Goal: Navigation & Orientation: Find specific page/section

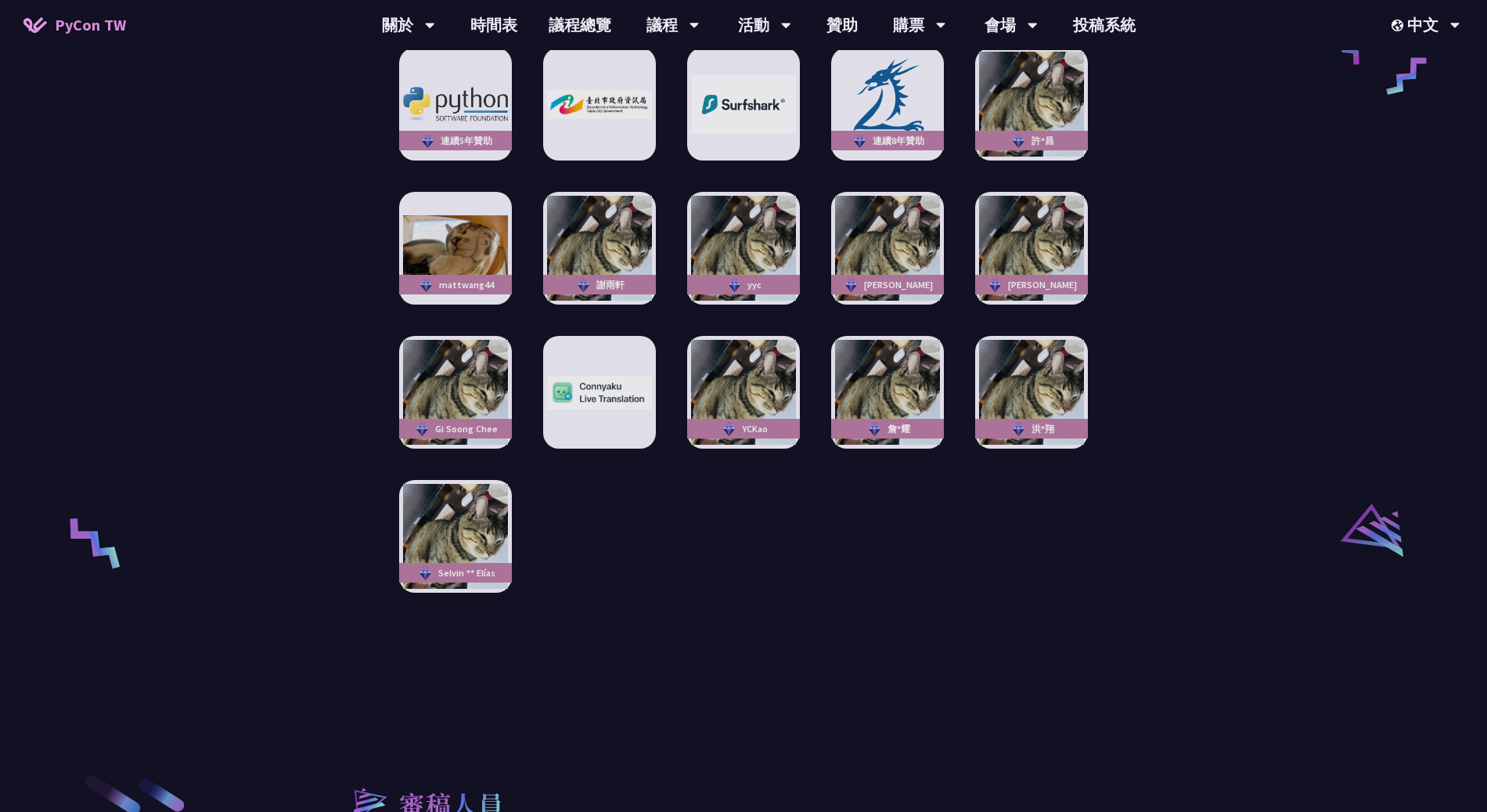
scroll to position [3029, 0]
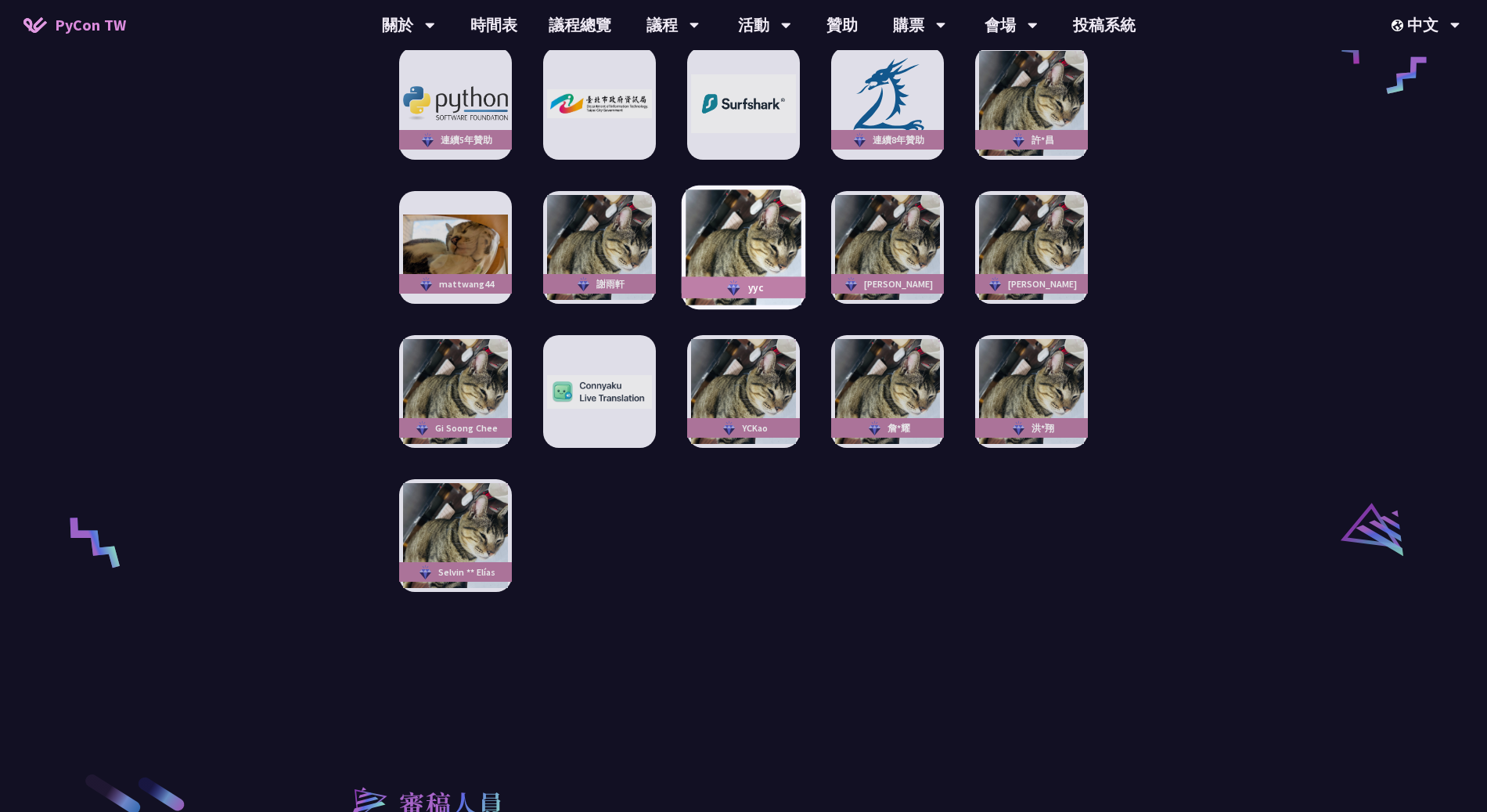
click at [706, 211] on img at bounding box center [744, 248] width 115 height 115
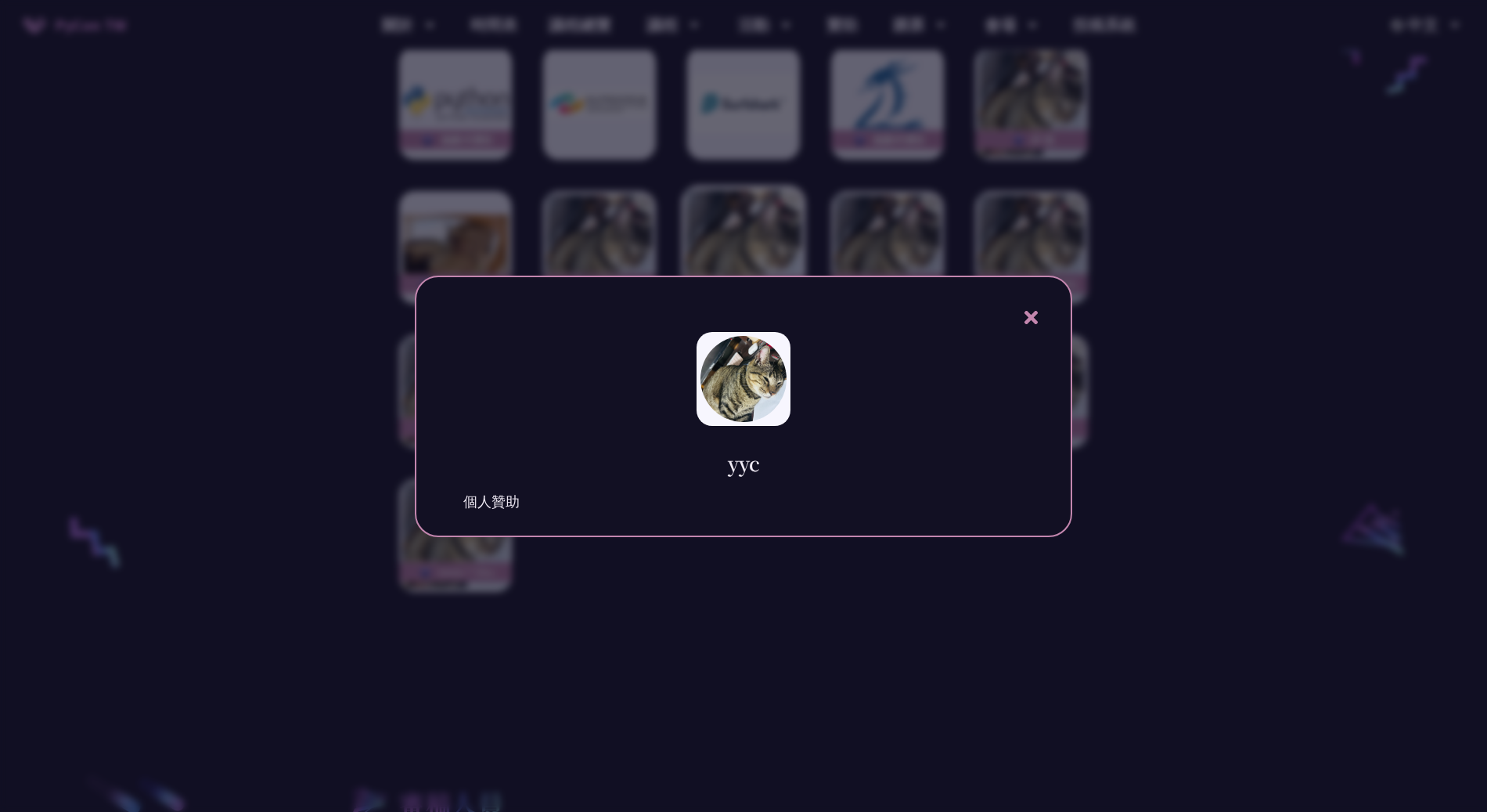
click at [706, 211] on div at bounding box center [744, 406] width 1487 height 812
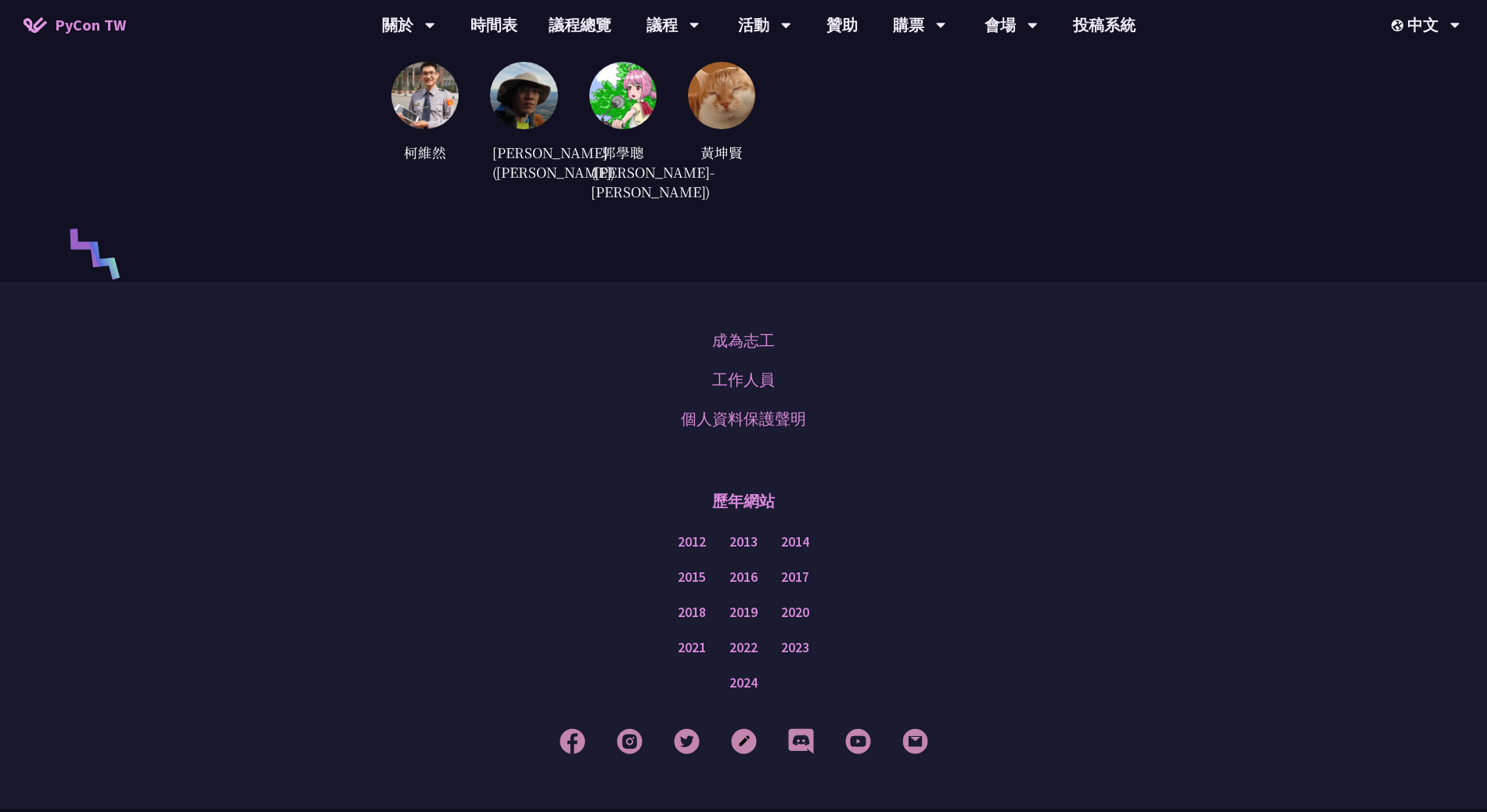
scroll to position [4374, 0]
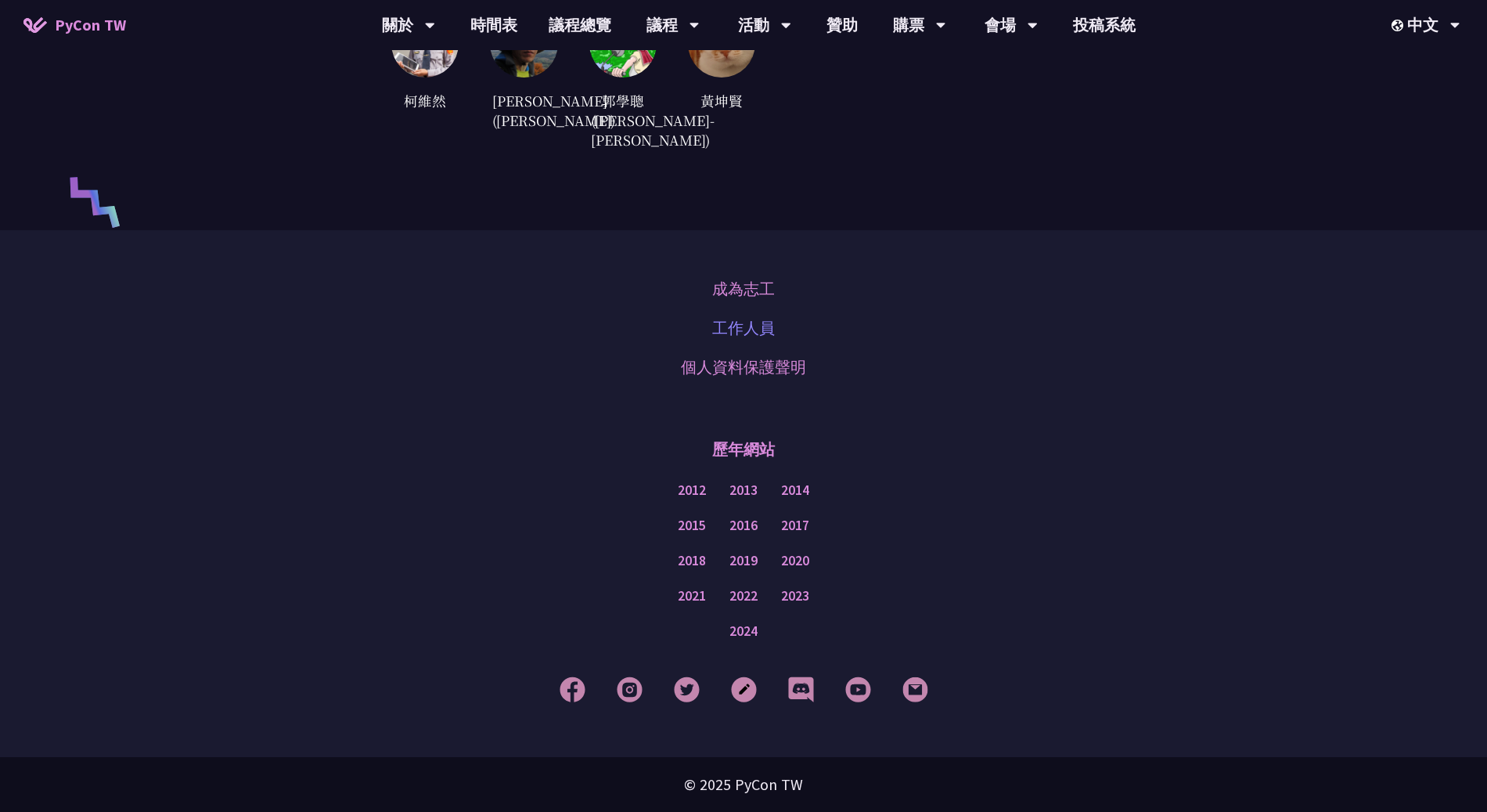
click at [748, 332] on link "工作人員" at bounding box center [744, 328] width 63 height 24
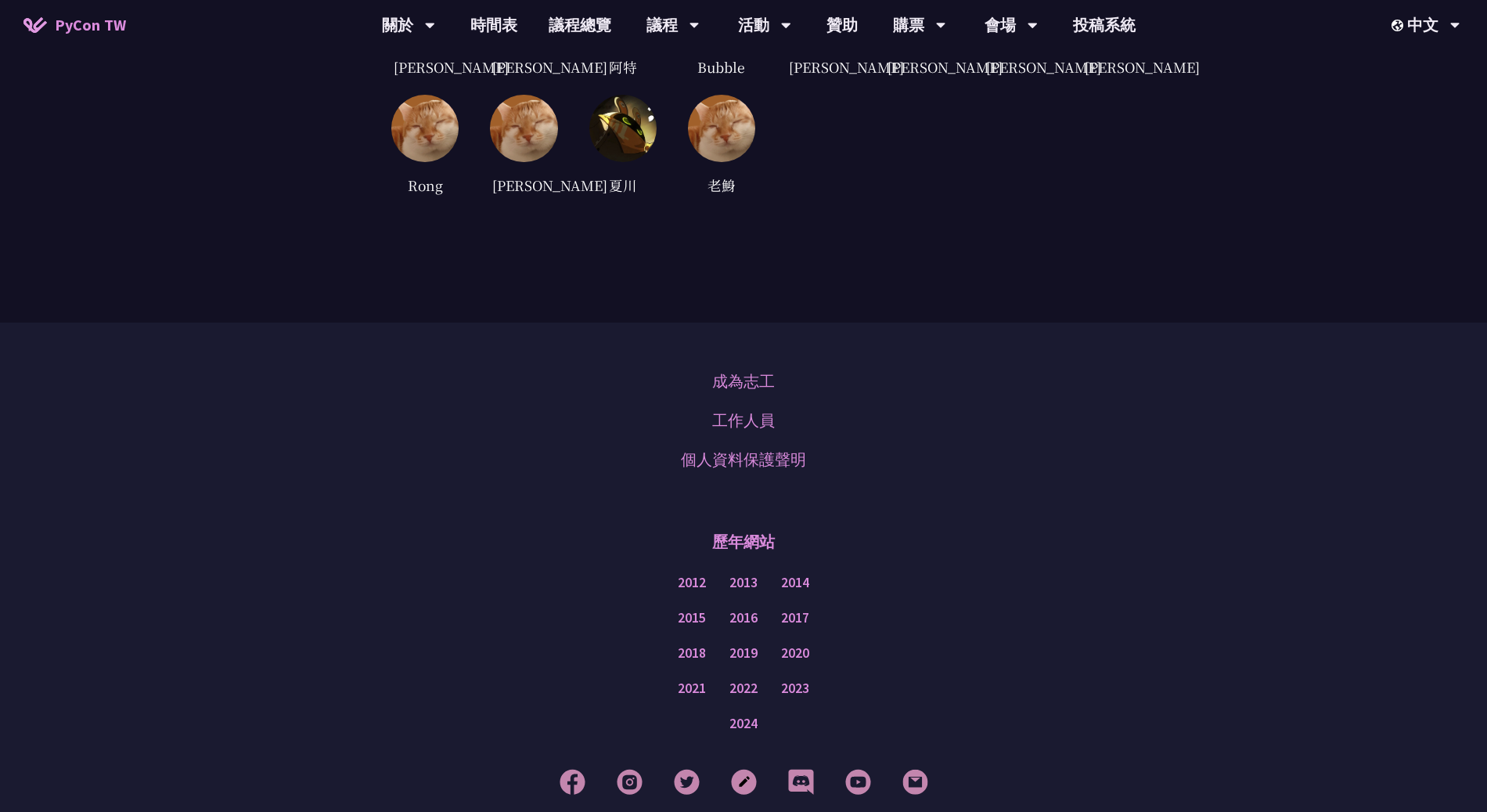
scroll to position [3626, 0]
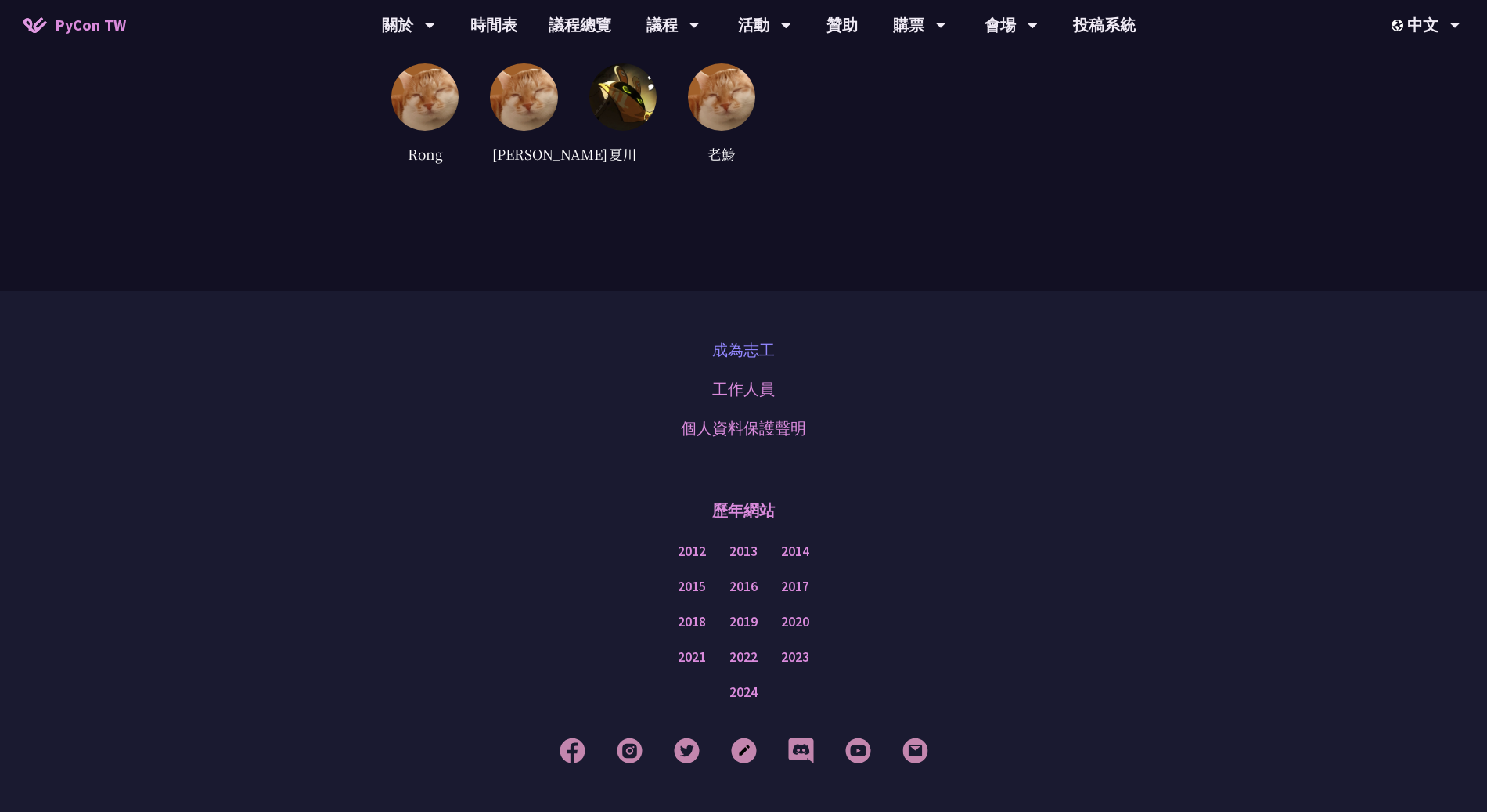
click at [737, 362] on link "成為志工" at bounding box center [744, 350] width 63 height 24
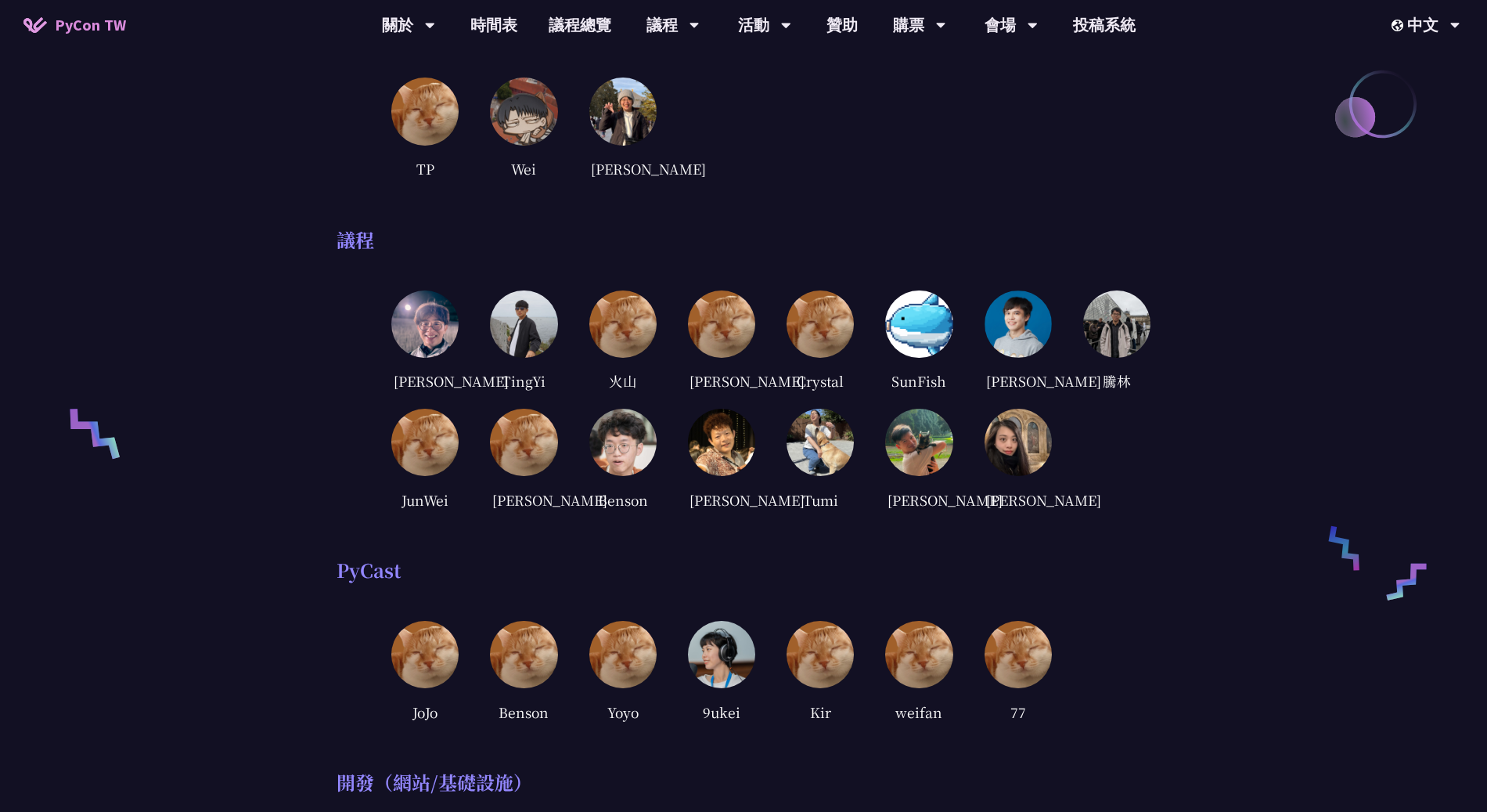
scroll to position [357, 0]
click at [1124, 512] on div "[PERSON_NAME] [GEOGRAPHIC_DATA] 火山 [PERSON_NAME] Crystal SunFish [PERSON_NAME] …" at bounding box center [771, 402] width 759 height 222
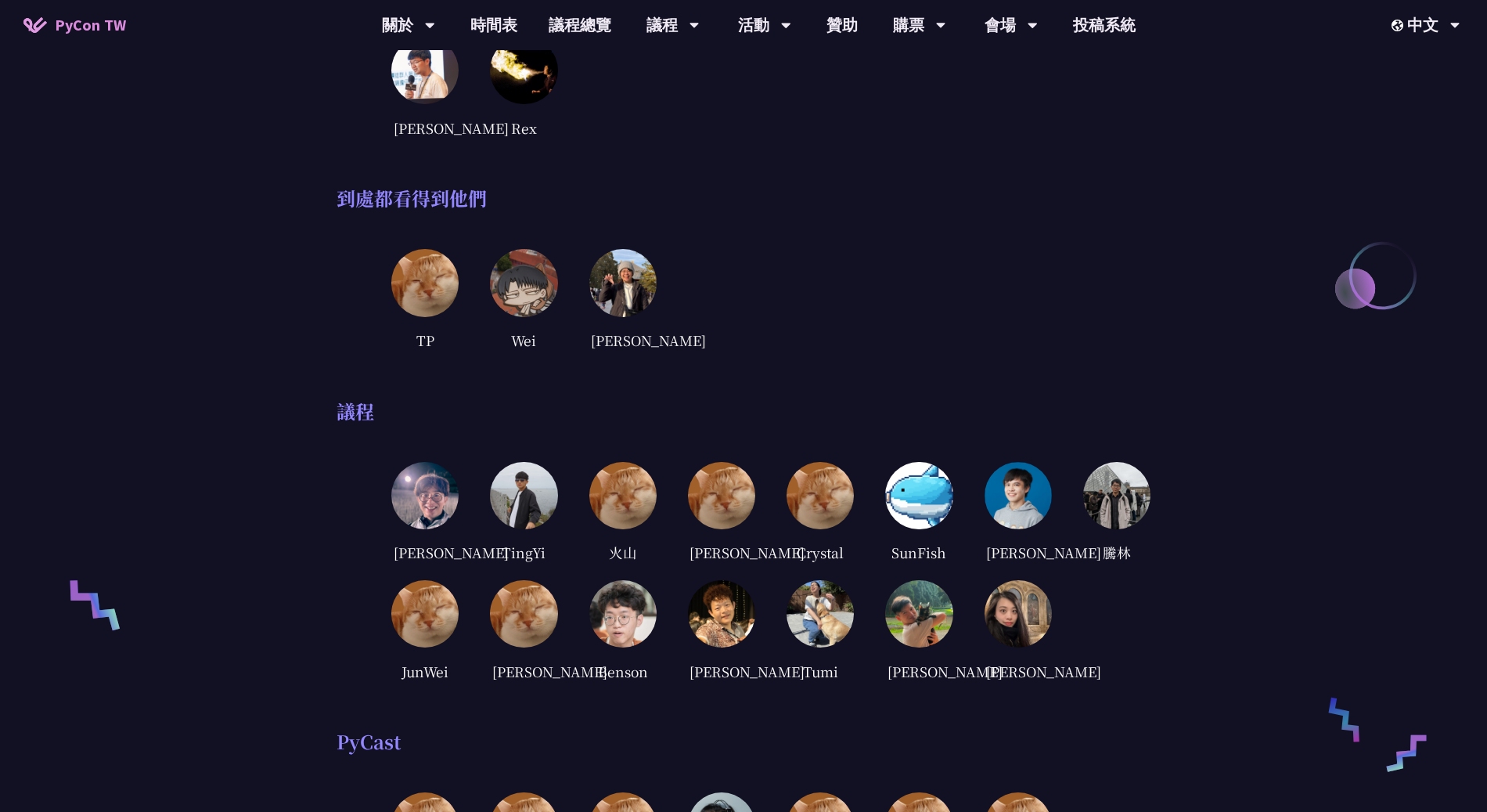
scroll to position [0, 0]
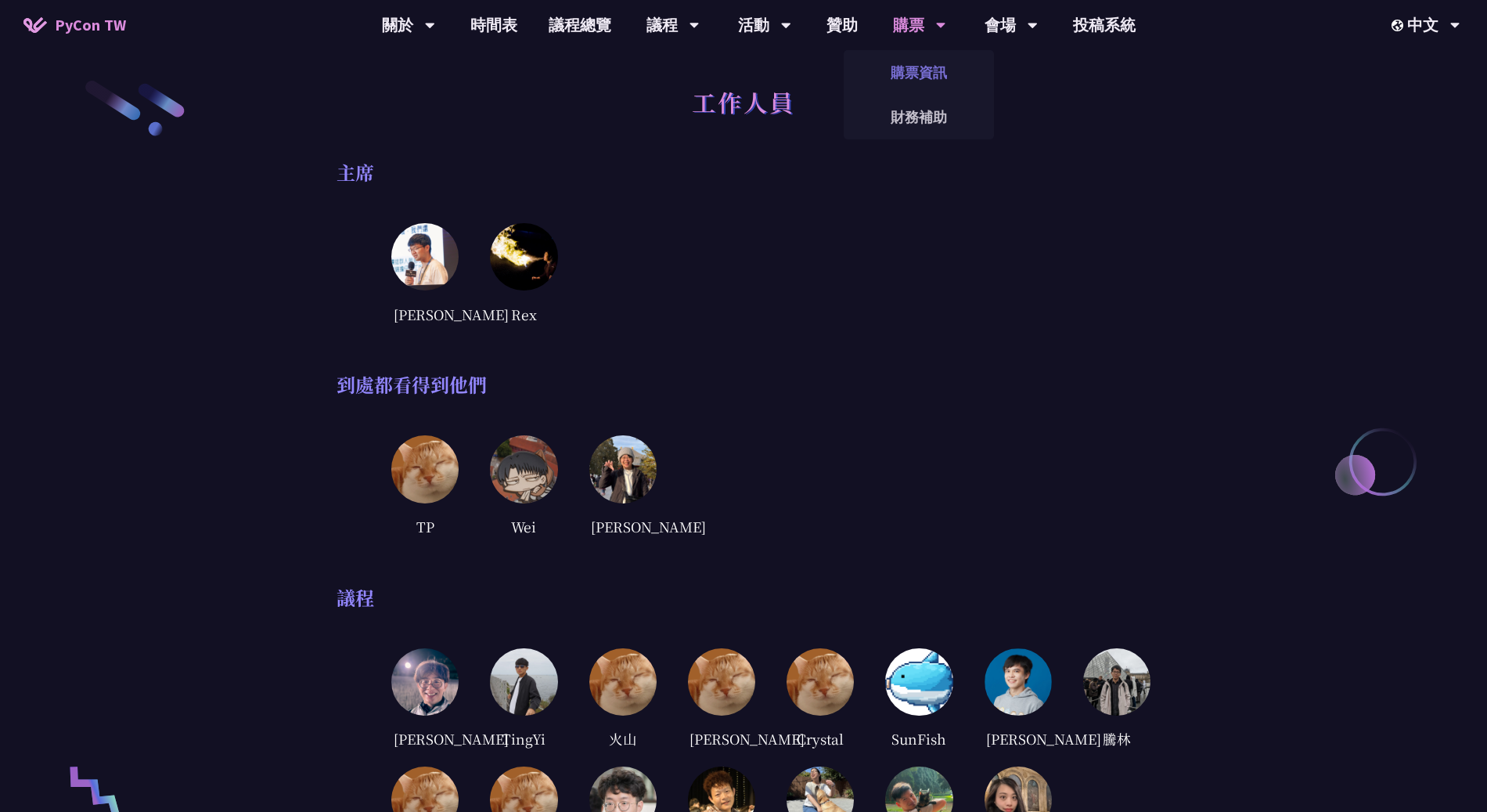
click at [930, 87] on link "購票資訊" at bounding box center [919, 72] width 151 height 37
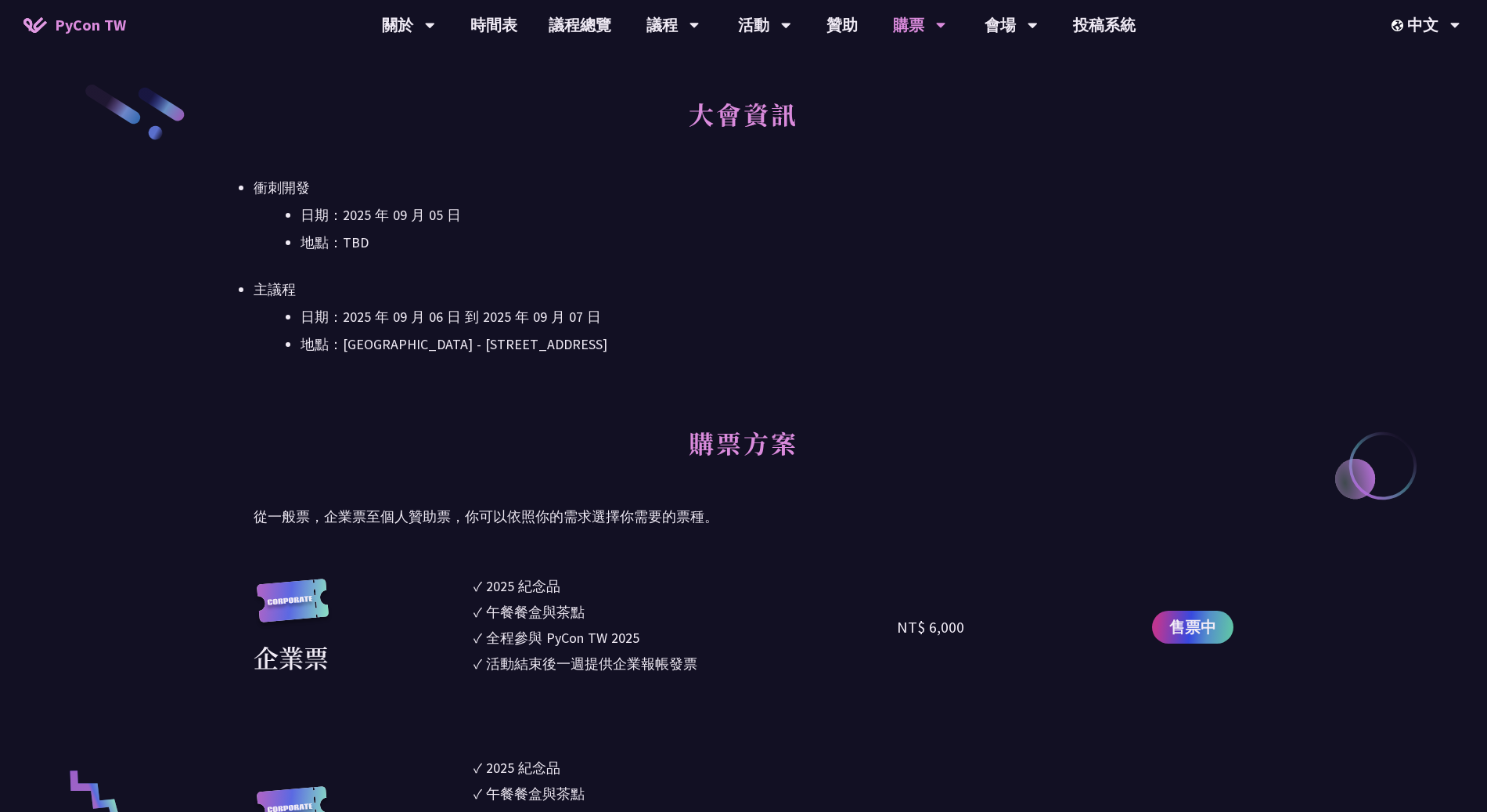
scroll to position [495, 0]
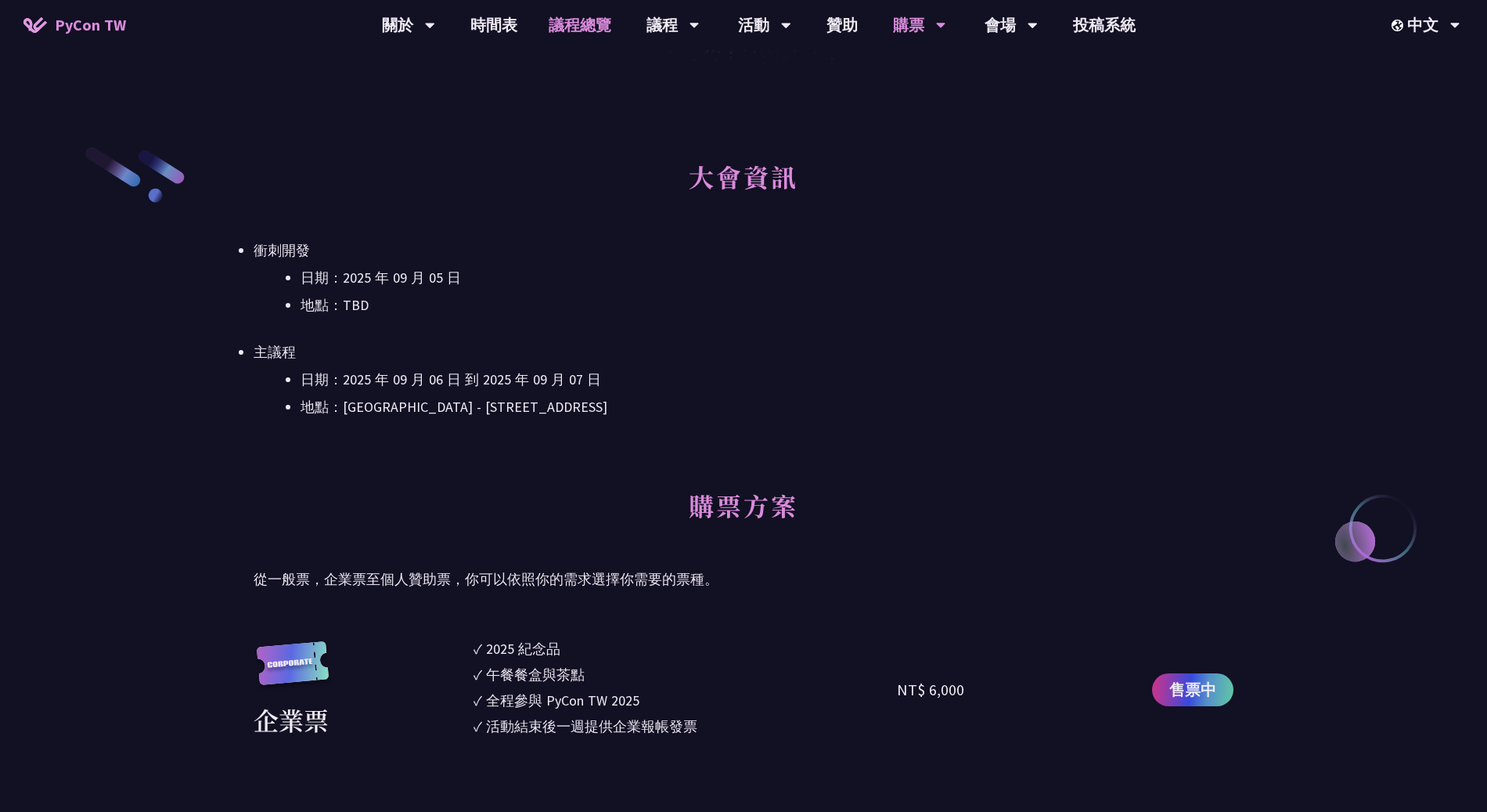
click at [562, 33] on link "議程總覽" at bounding box center [580, 25] width 94 height 50
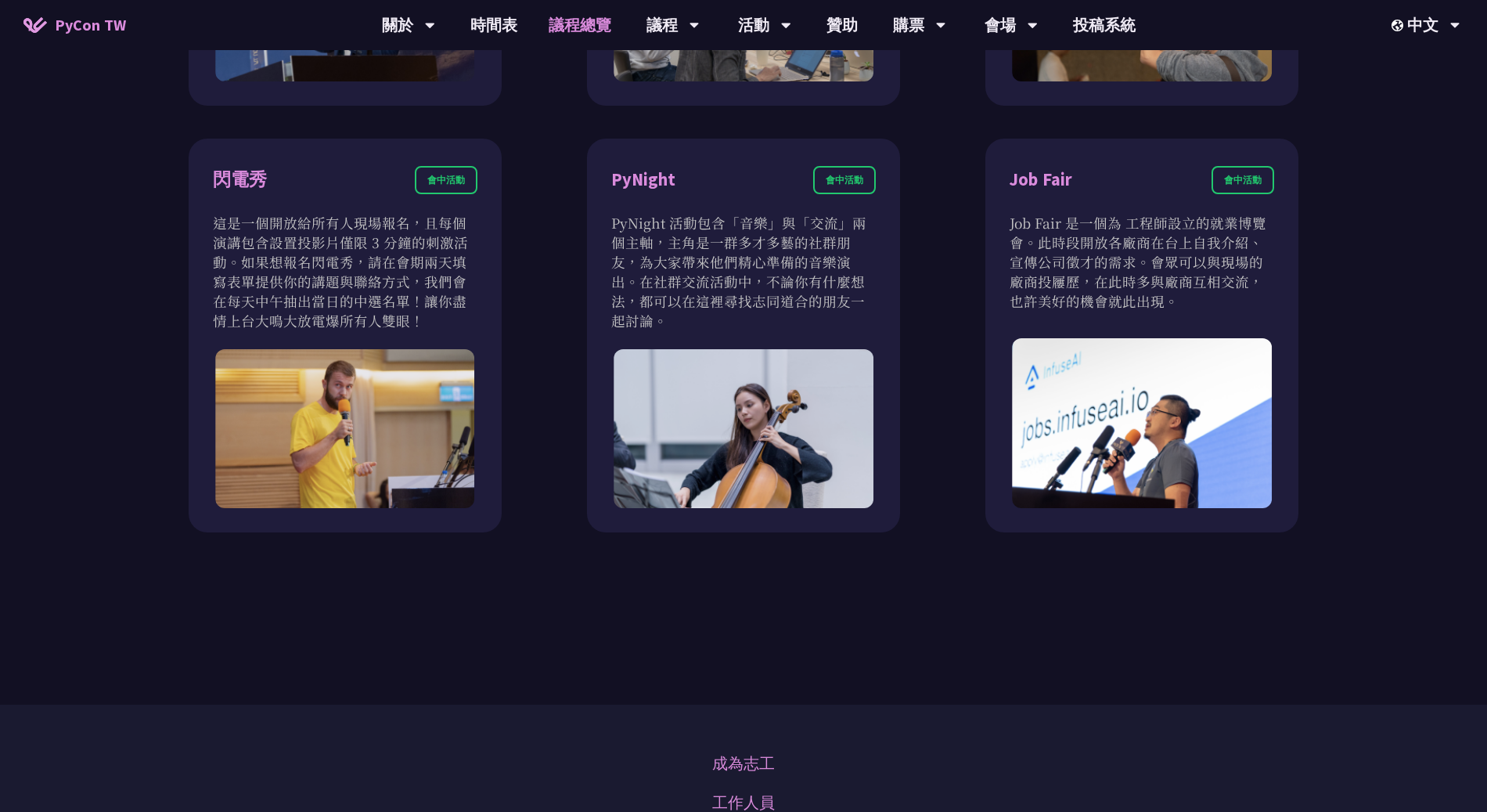
scroll to position [1524, 0]
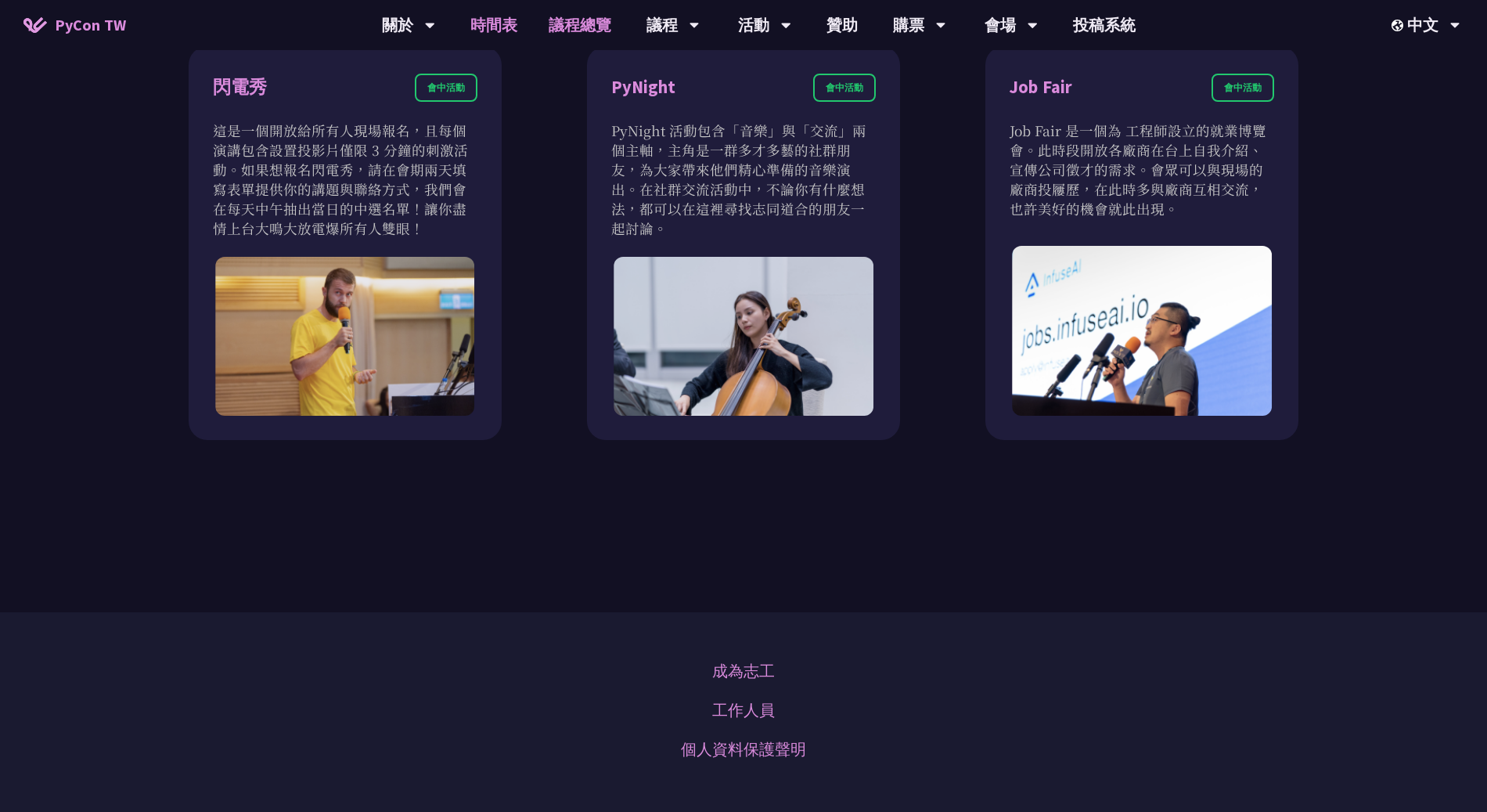
click at [522, 37] on link "時間表" at bounding box center [494, 25] width 79 height 50
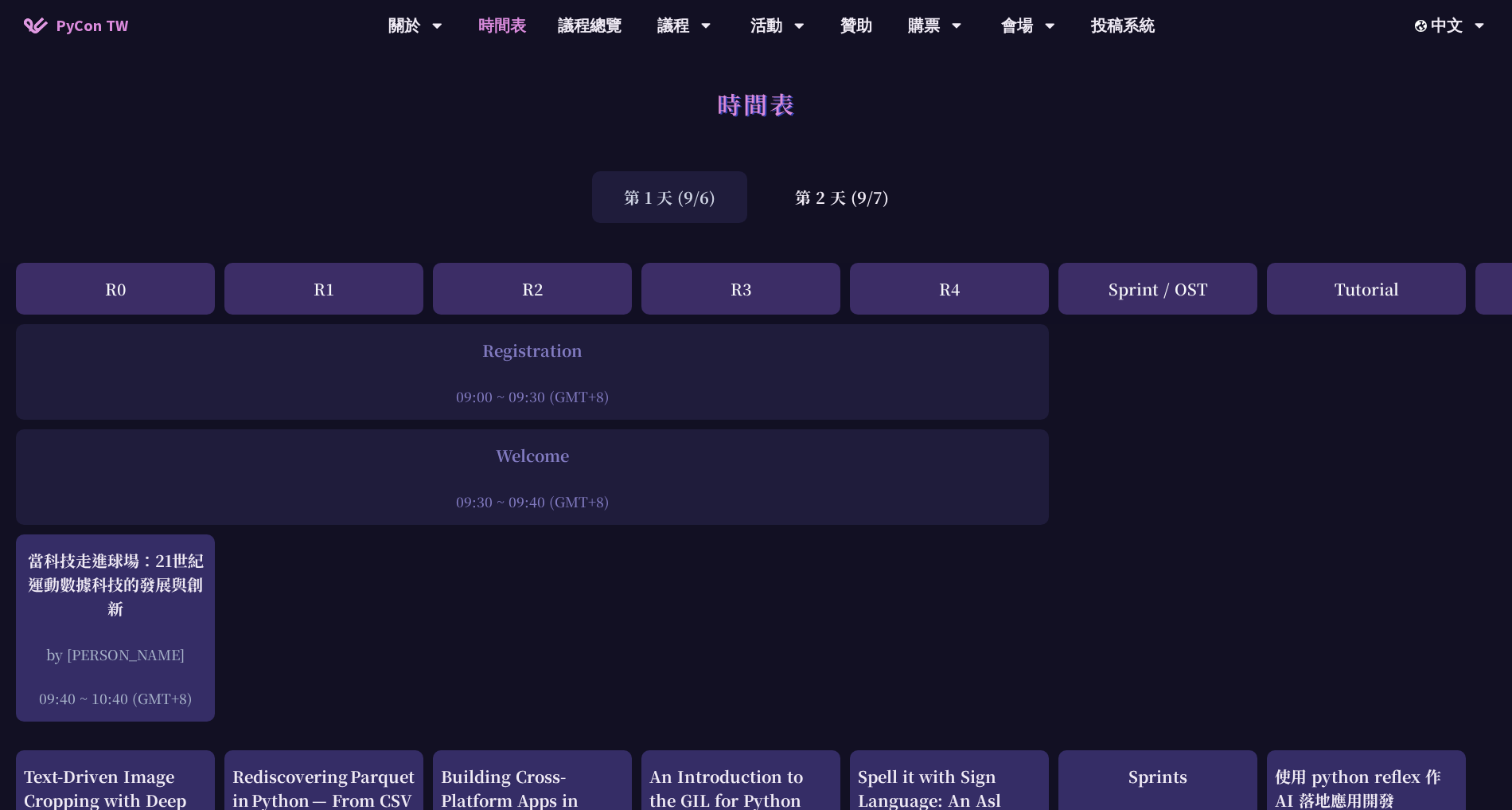
scroll to position [448, 0]
